Goal: Use online tool/utility

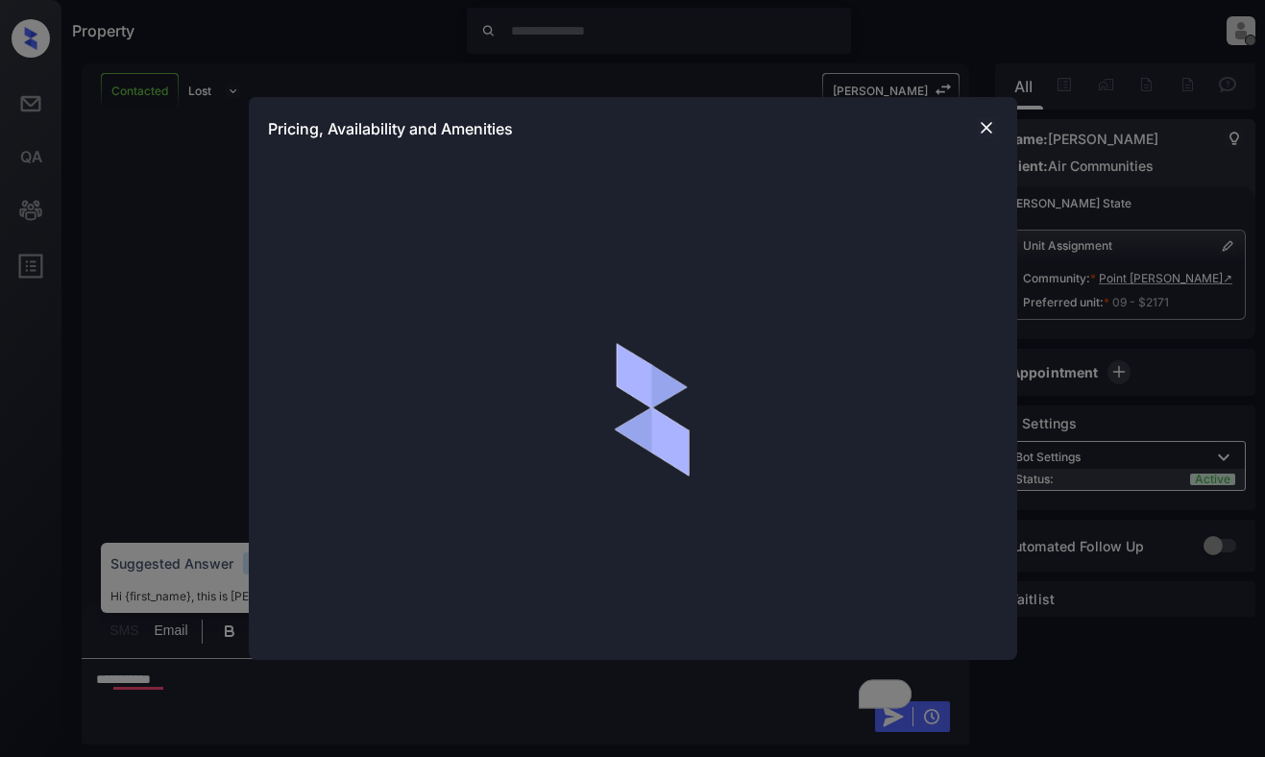
scroll to position [1831, 0]
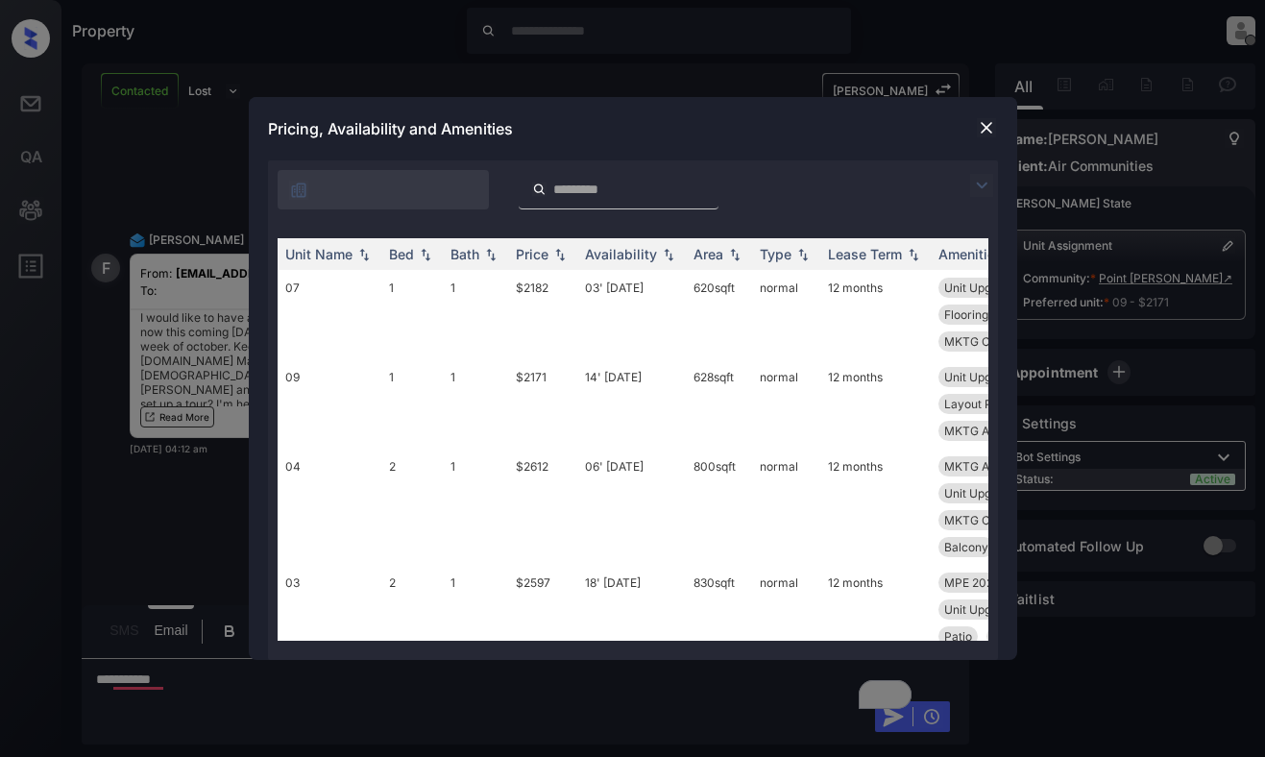
click at [982, 185] on img at bounding box center [981, 185] width 23 height 23
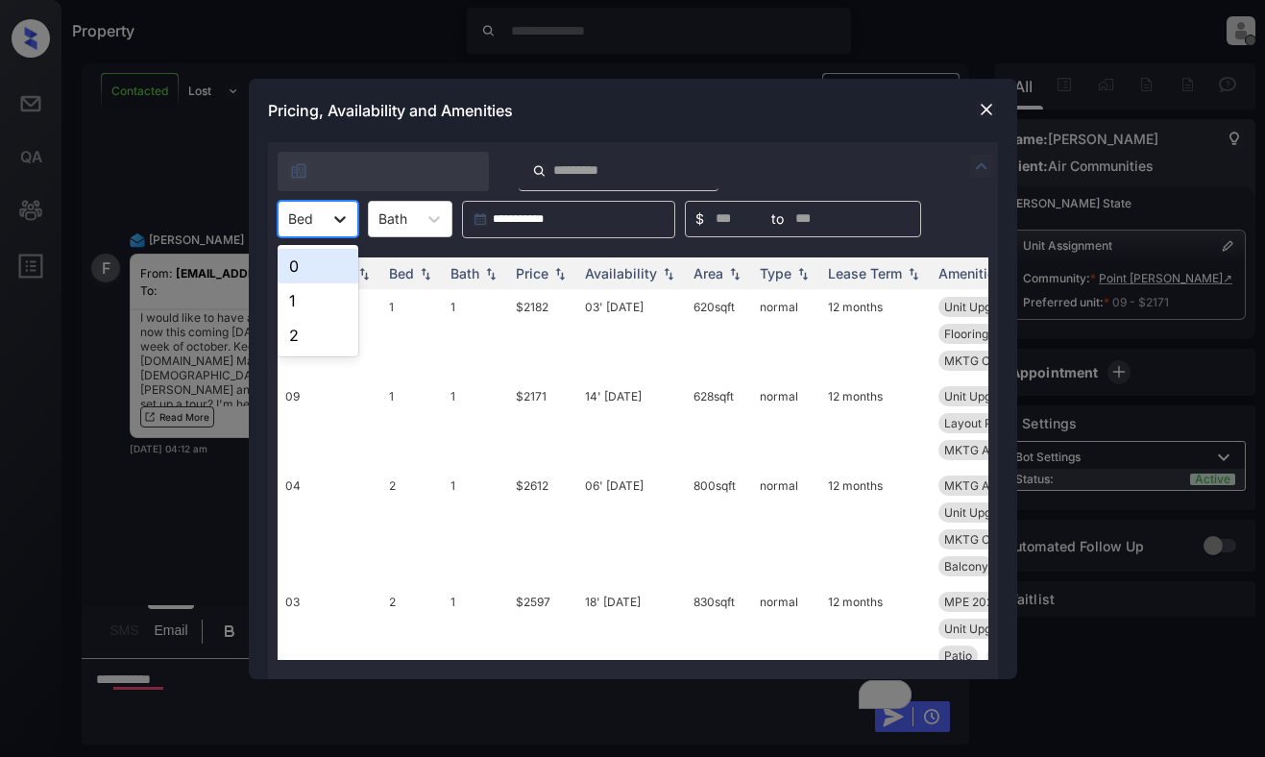
click at [325, 210] on div at bounding box center [340, 219] width 35 height 35
click at [320, 331] on div "2" at bounding box center [318, 335] width 81 height 35
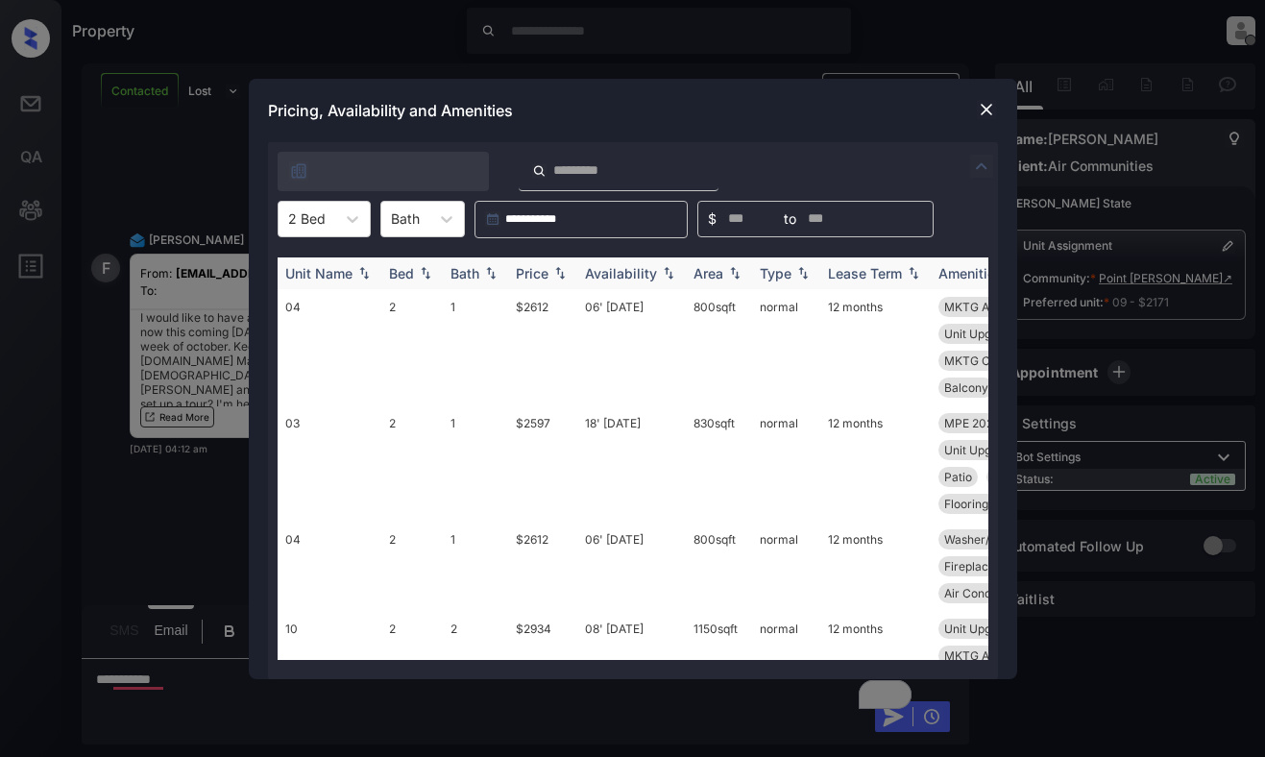
click at [547, 276] on div "Price" at bounding box center [532, 273] width 33 height 16
click at [546, 276] on div "Price" at bounding box center [532, 273] width 33 height 16
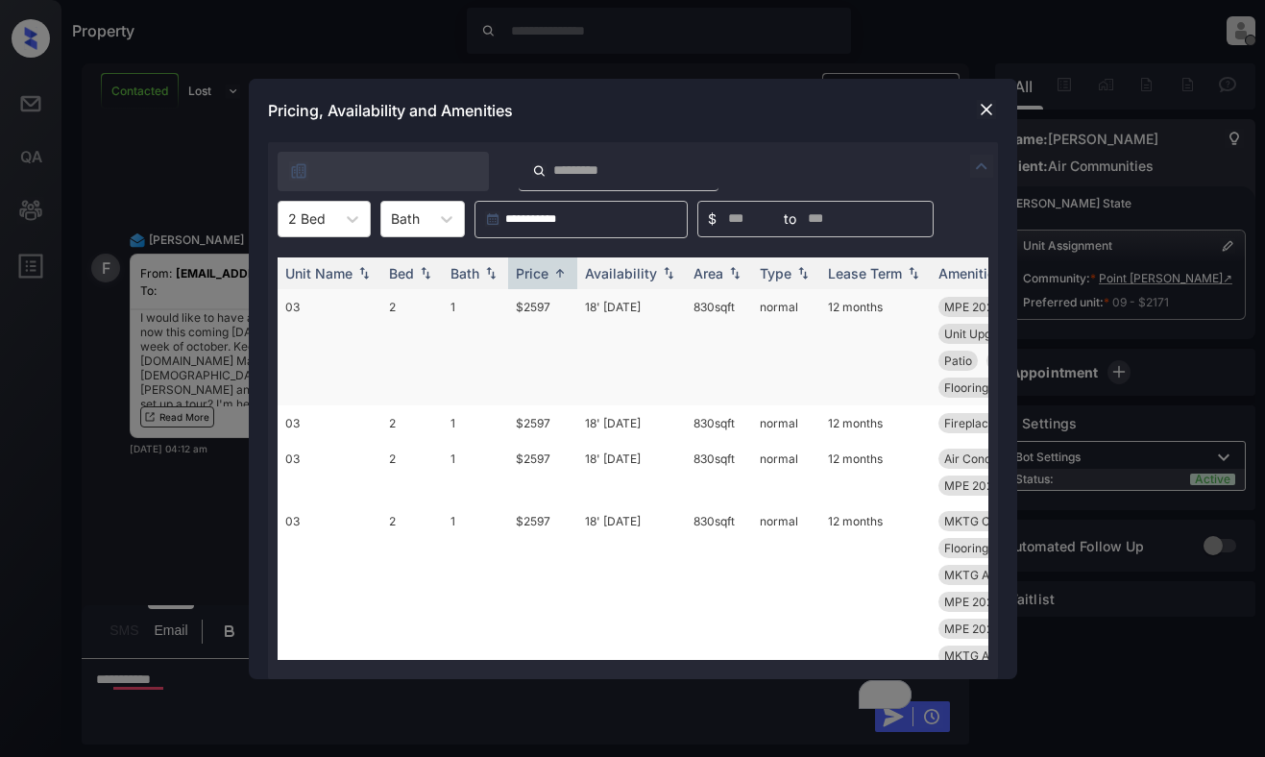
click at [556, 321] on td "$2597" at bounding box center [542, 347] width 69 height 116
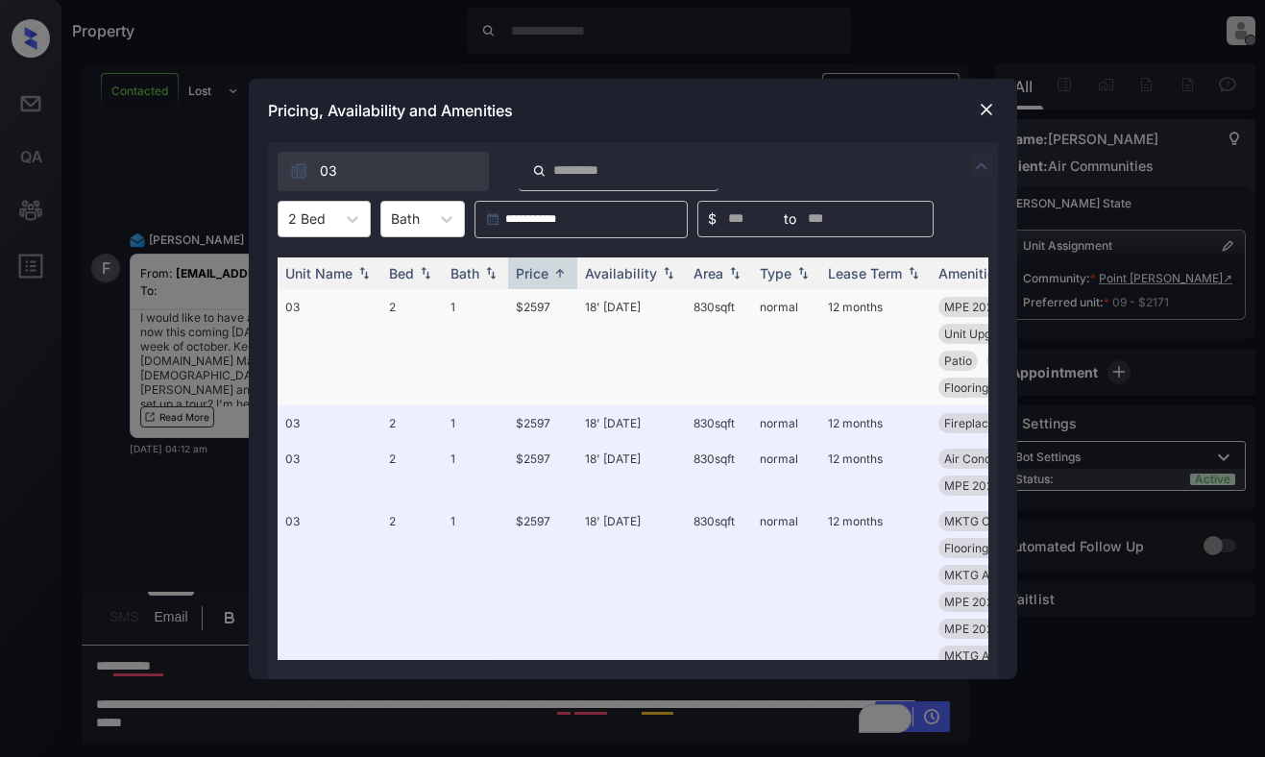
click at [430, 308] on td "2" at bounding box center [411, 347] width 61 height 116
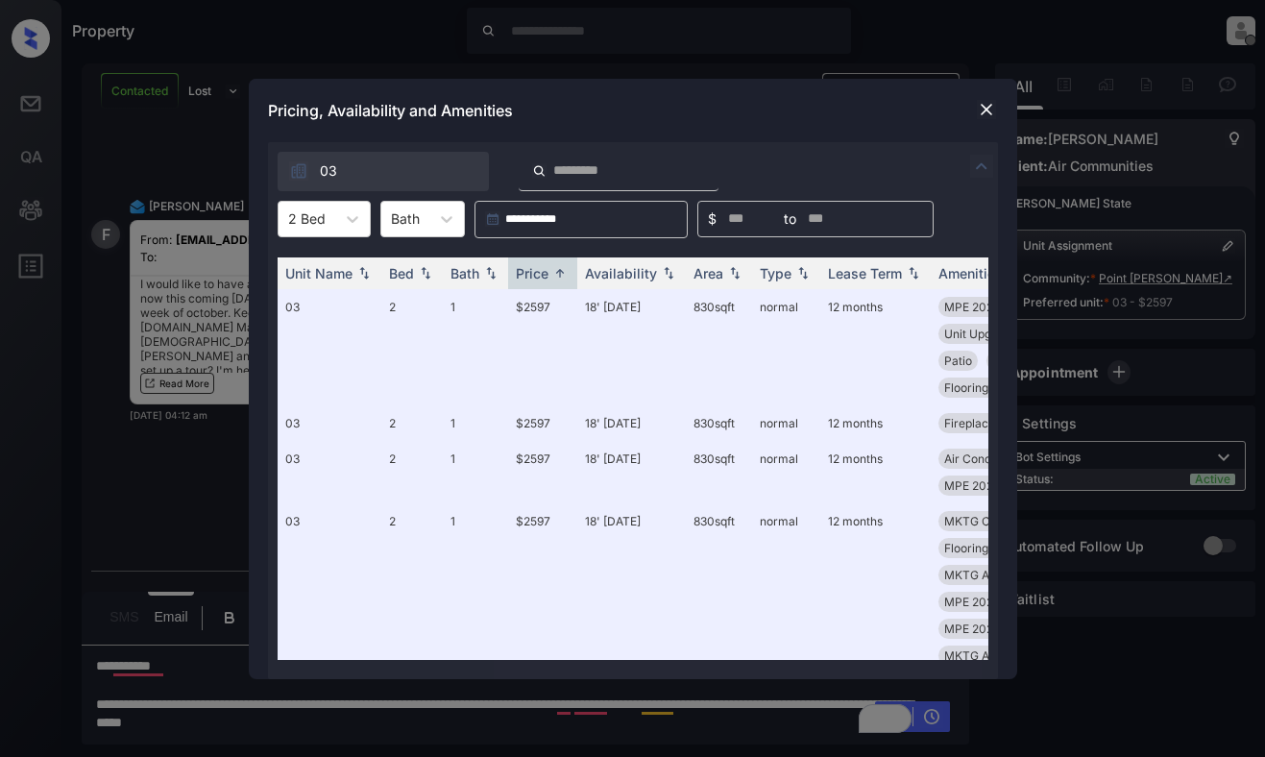
click at [979, 109] on img at bounding box center [986, 109] width 19 height 19
